Goal: Information Seeking & Learning: Find specific fact

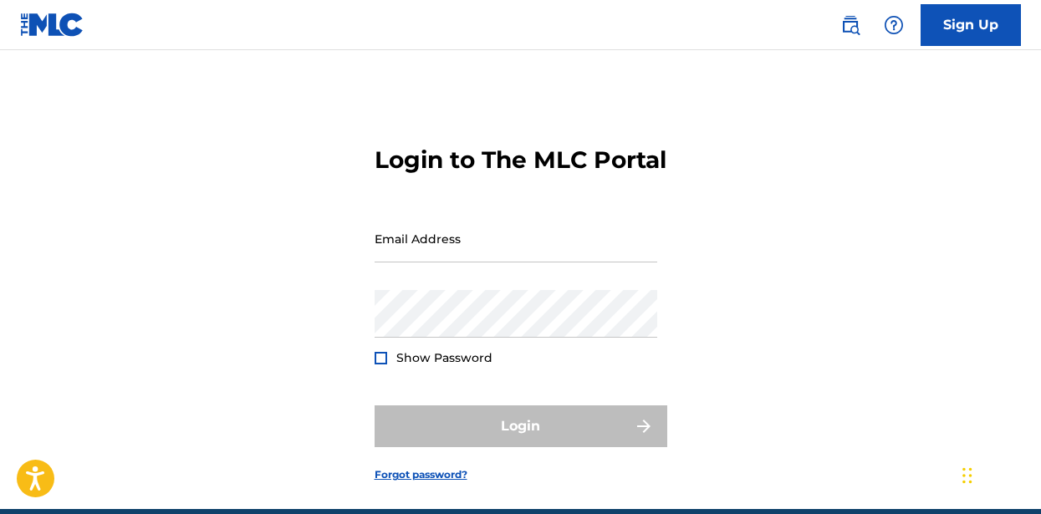
scroll to position [104, 0]
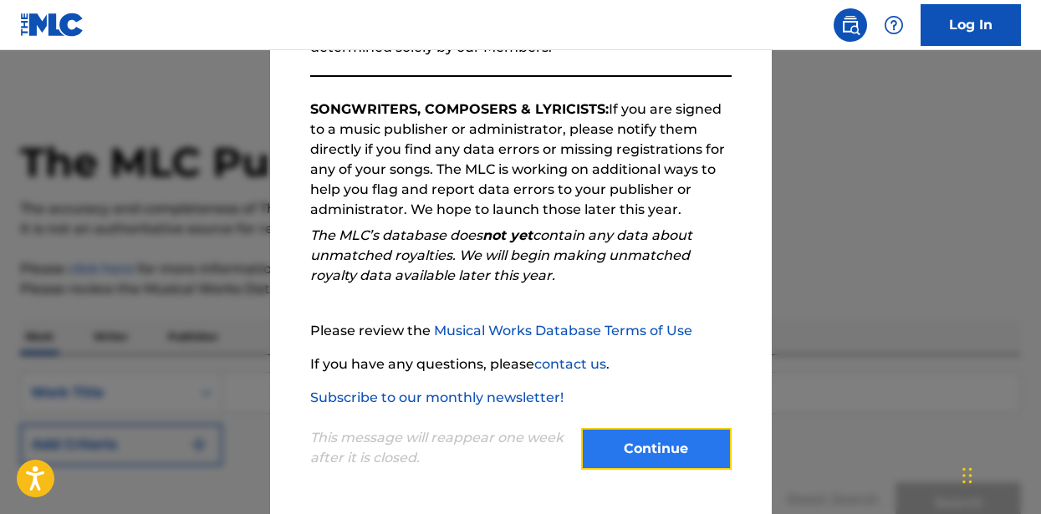
click at [642, 455] on button "Continue" at bounding box center [656, 449] width 150 height 42
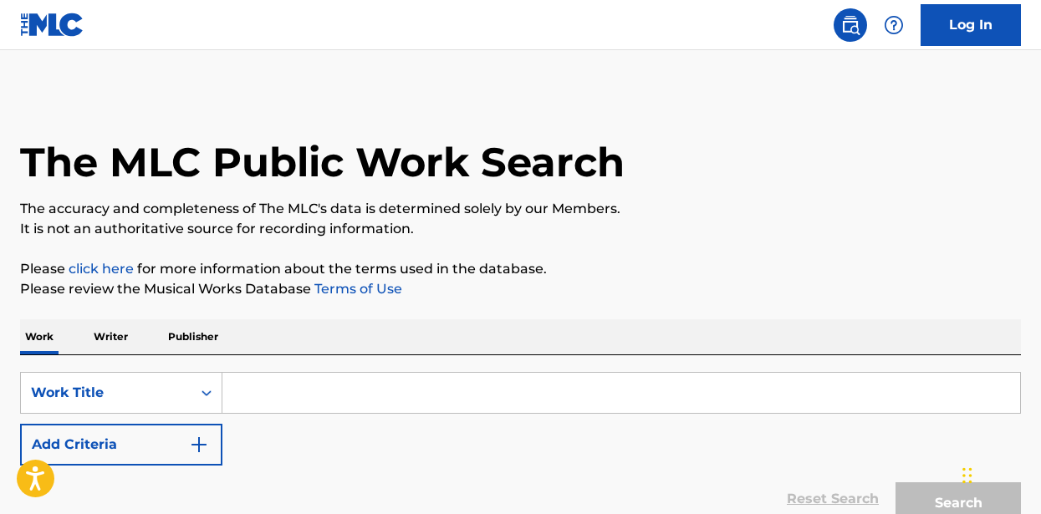
click at [269, 392] on input "Search Form" at bounding box center [620, 393] width 797 height 40
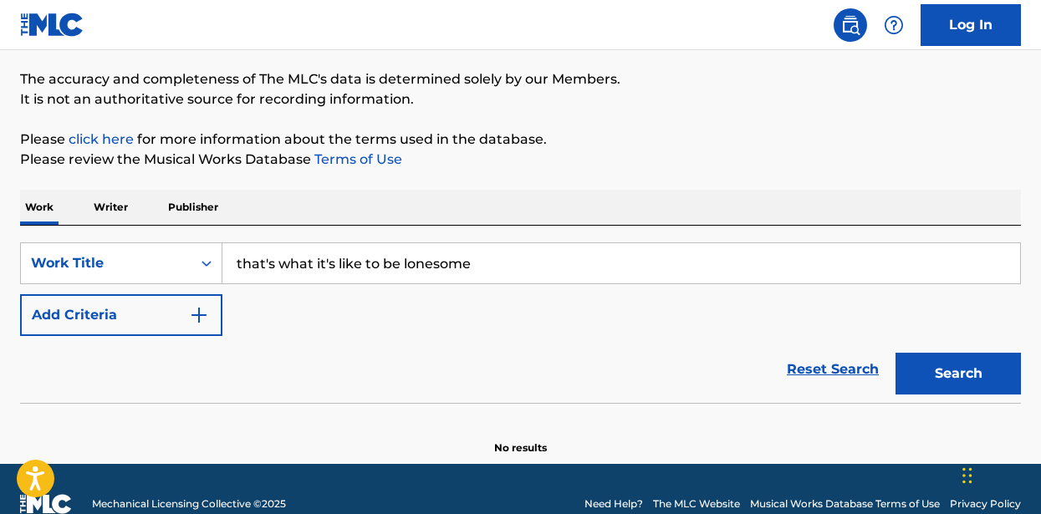
scroll to position [152, 0]
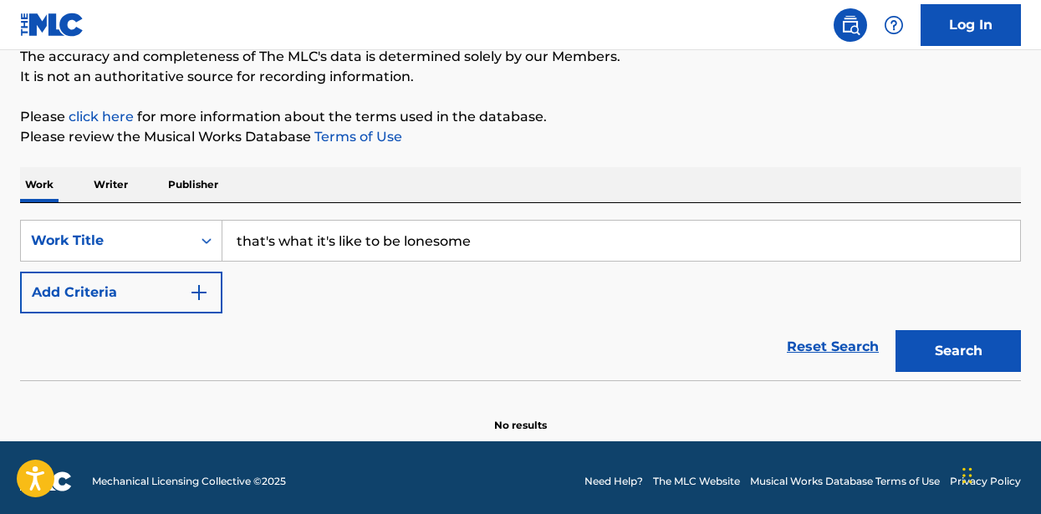
type input "that's what it's like to be lonesome"
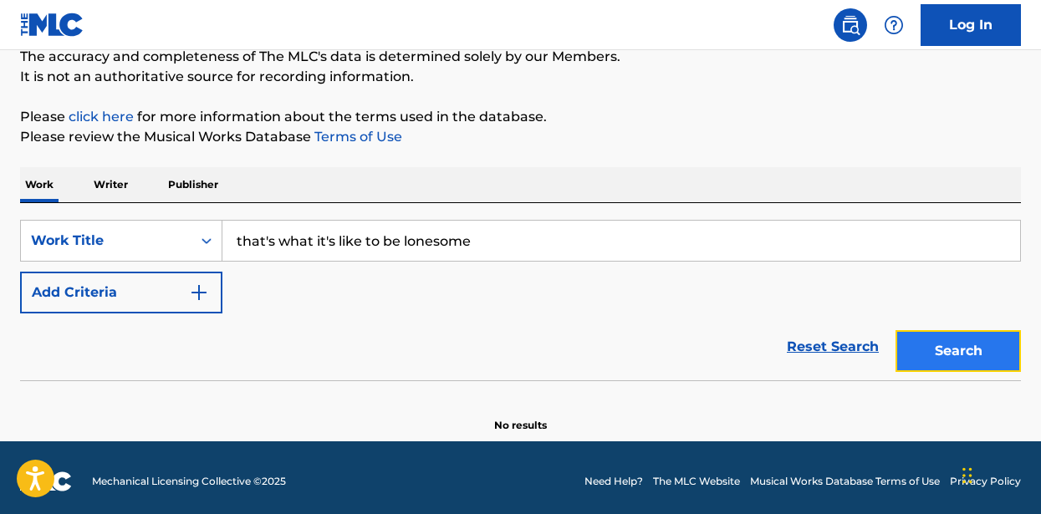
click at [950, 366] on button "Search" at bounding box center [957, 351] width 125 height 42
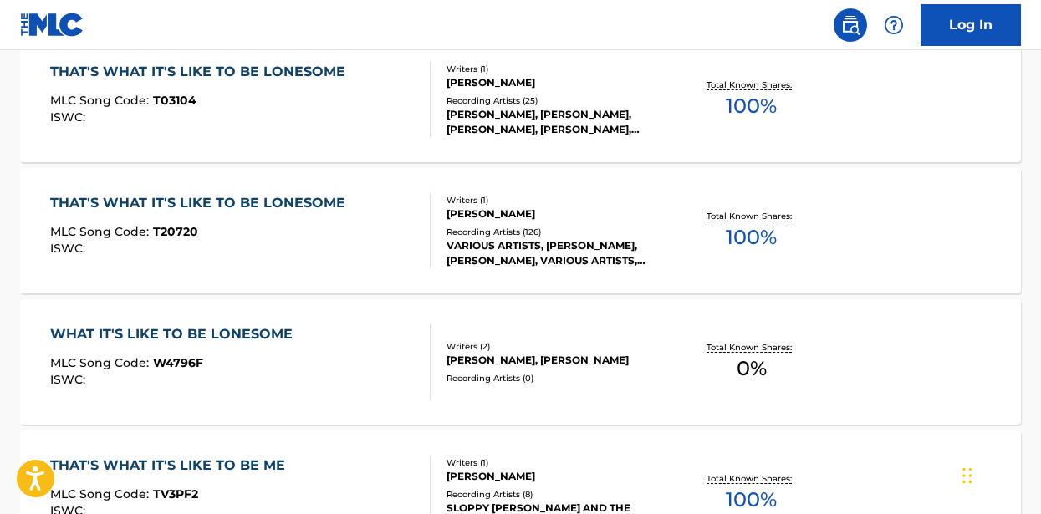
scroll to position [553, 0]
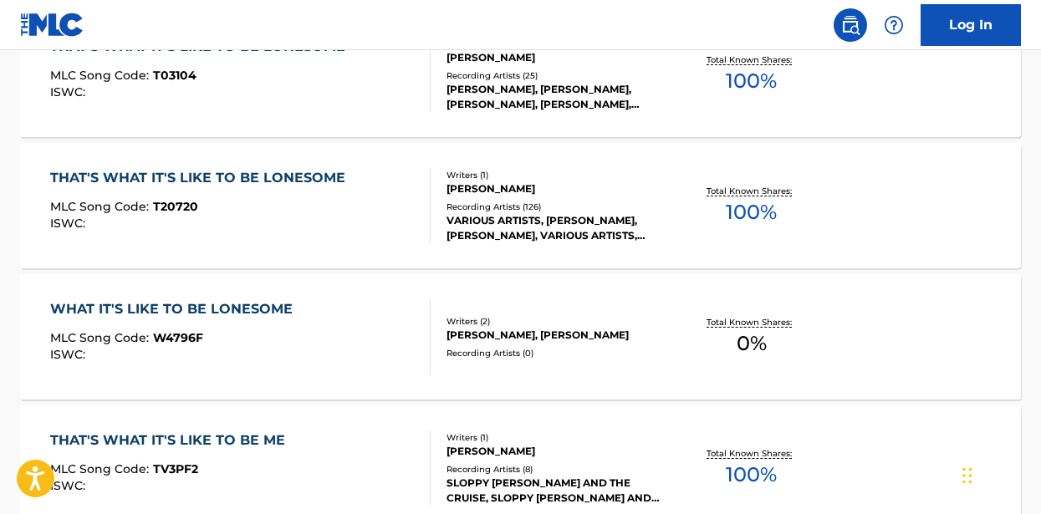
click at [232, 195] on div "THAT'S WHAT IT'S LIKE TO BE LONESOME MLC Song Code : T20720 ISWC :" at bounding box center [201, 205] width 303 height 75
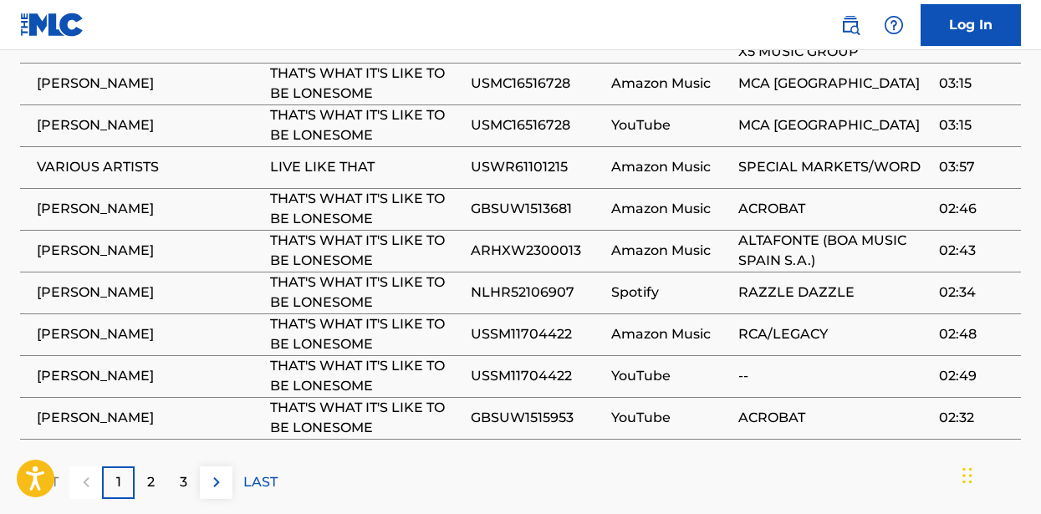
scroll to position [1508, 0]
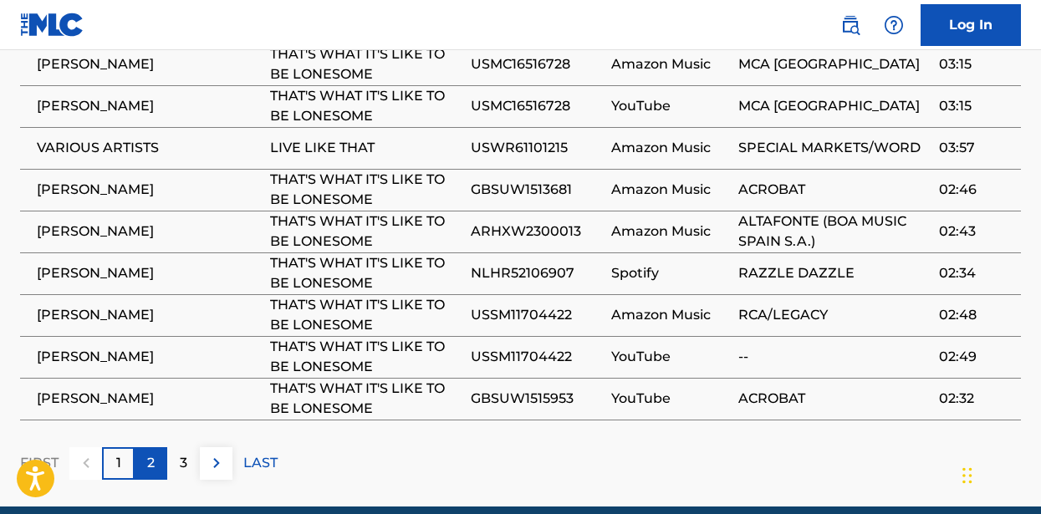
click at [151, 453] on p "2" at bounding box center [151, 463] width 8 height 20
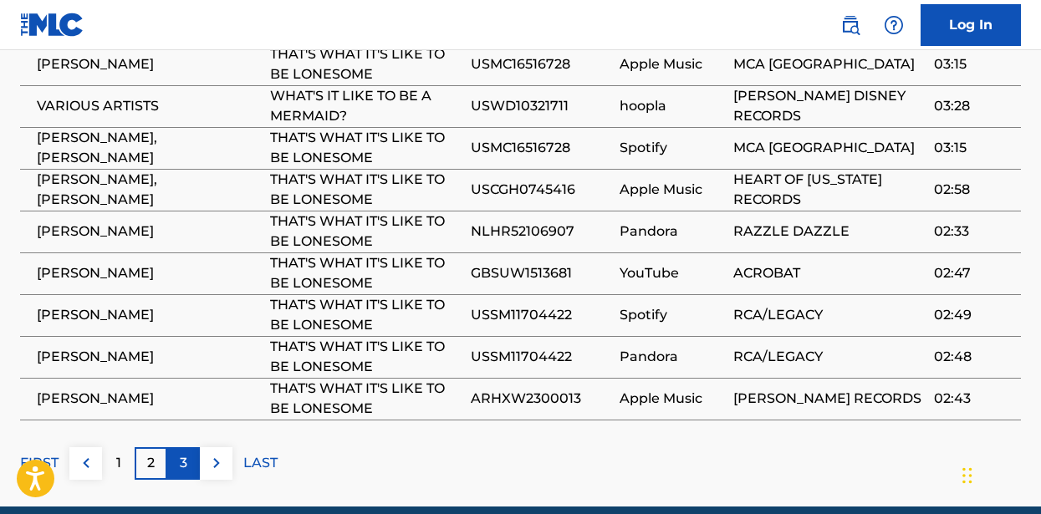
click at [187, 447] on div "3" at bounding box center [183, 463] width 33 height 33
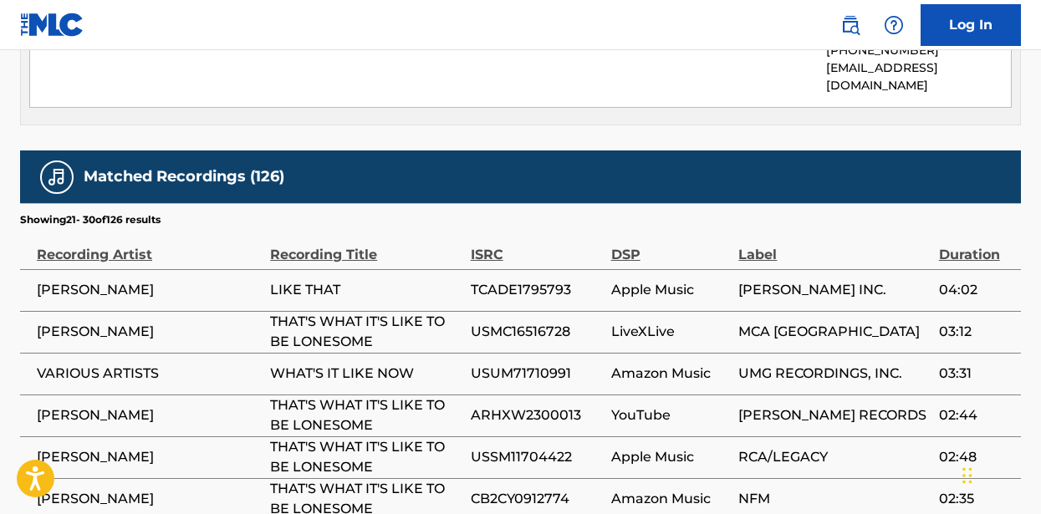
scroll to position [1238, 0]
